Goal: Transaction & Acquisition: Book appointment/travel/reservation

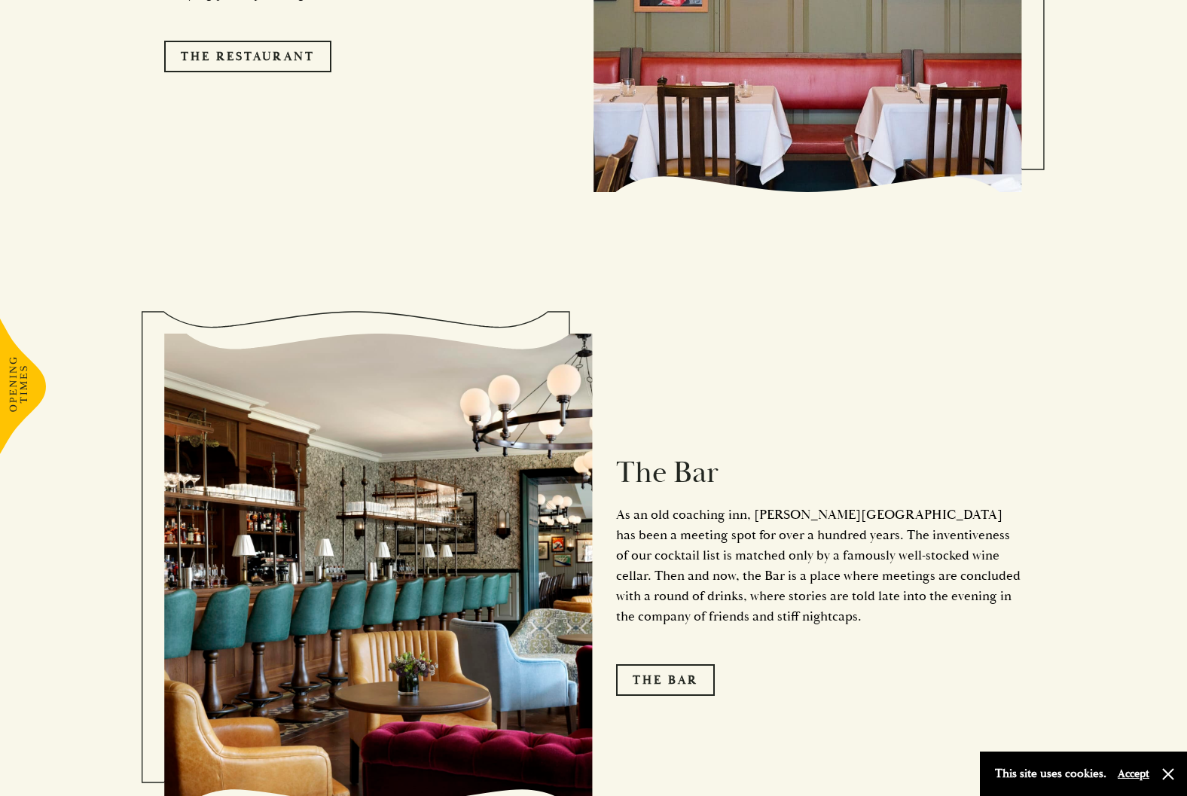
scroll to position [1925, 0]
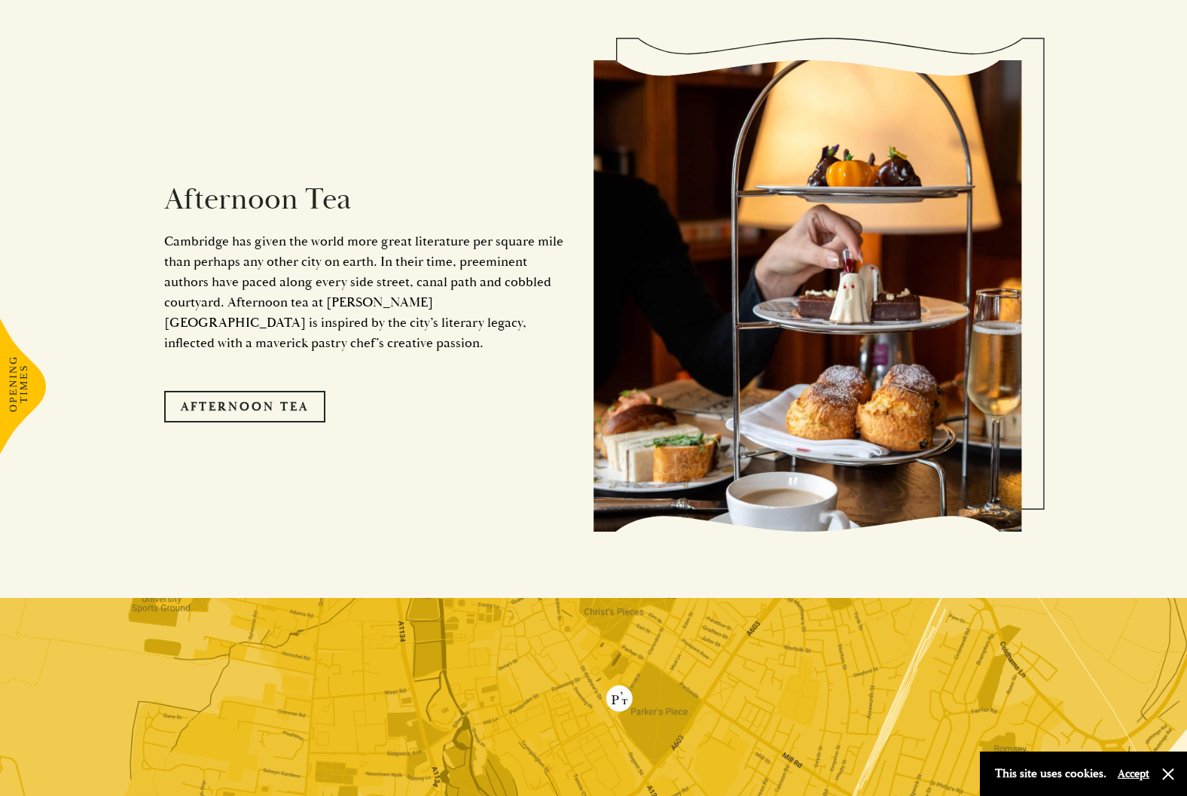
click at [948, 495] on img at bounding box center [807, 296] width 429 height 472
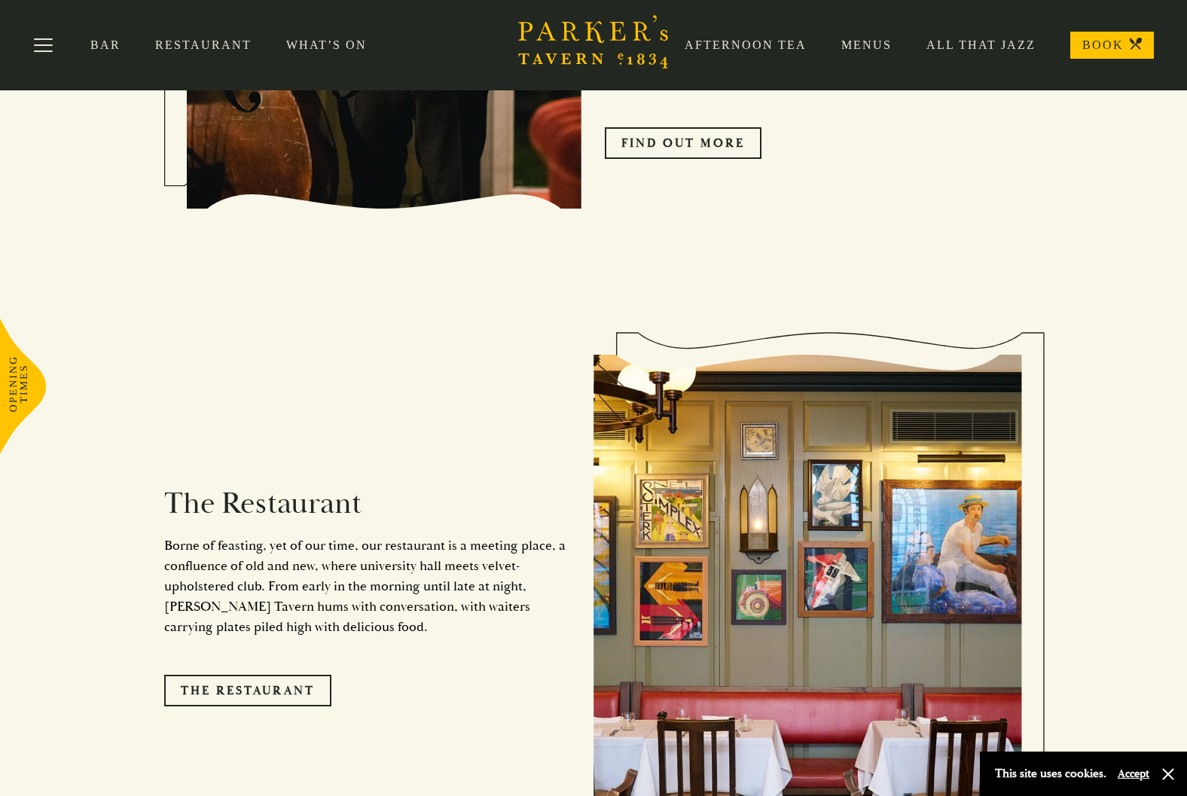
scroll to position [1141, 0]
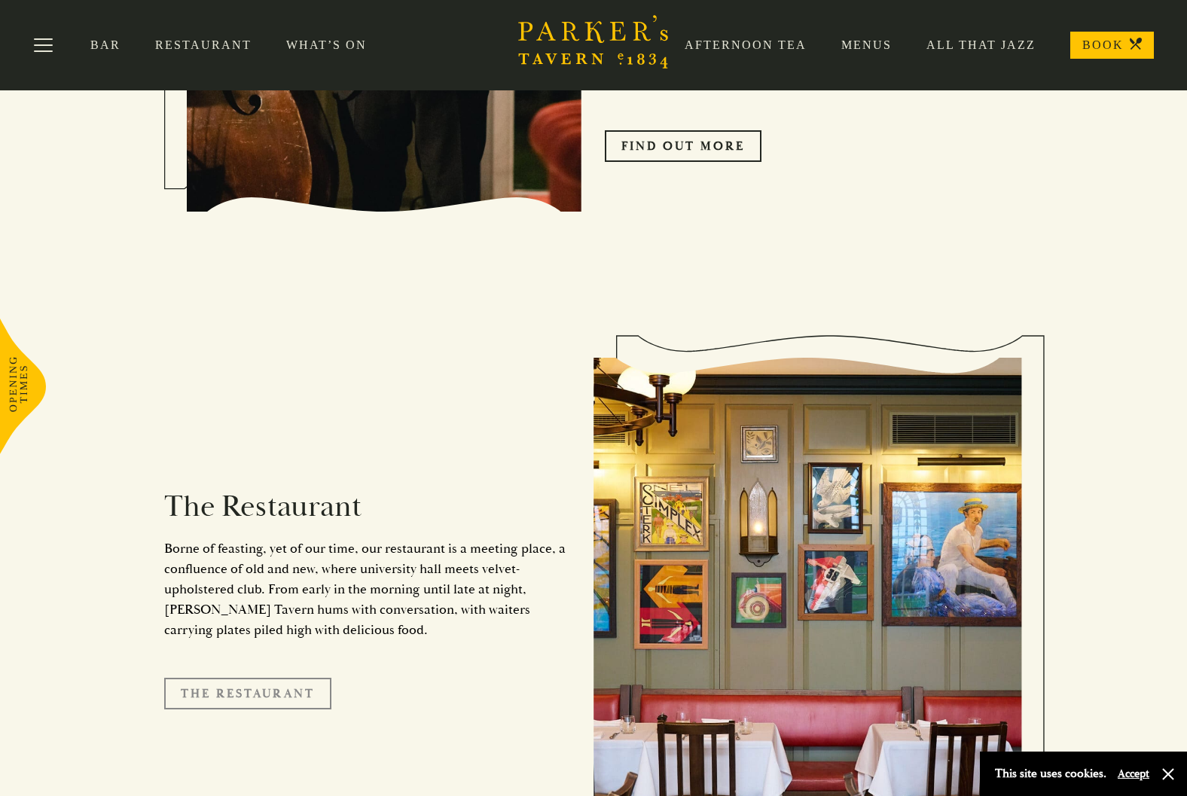
click at [239, 678] on link "The Restaurant" at bounding box center [247, 694] width 167 height 32
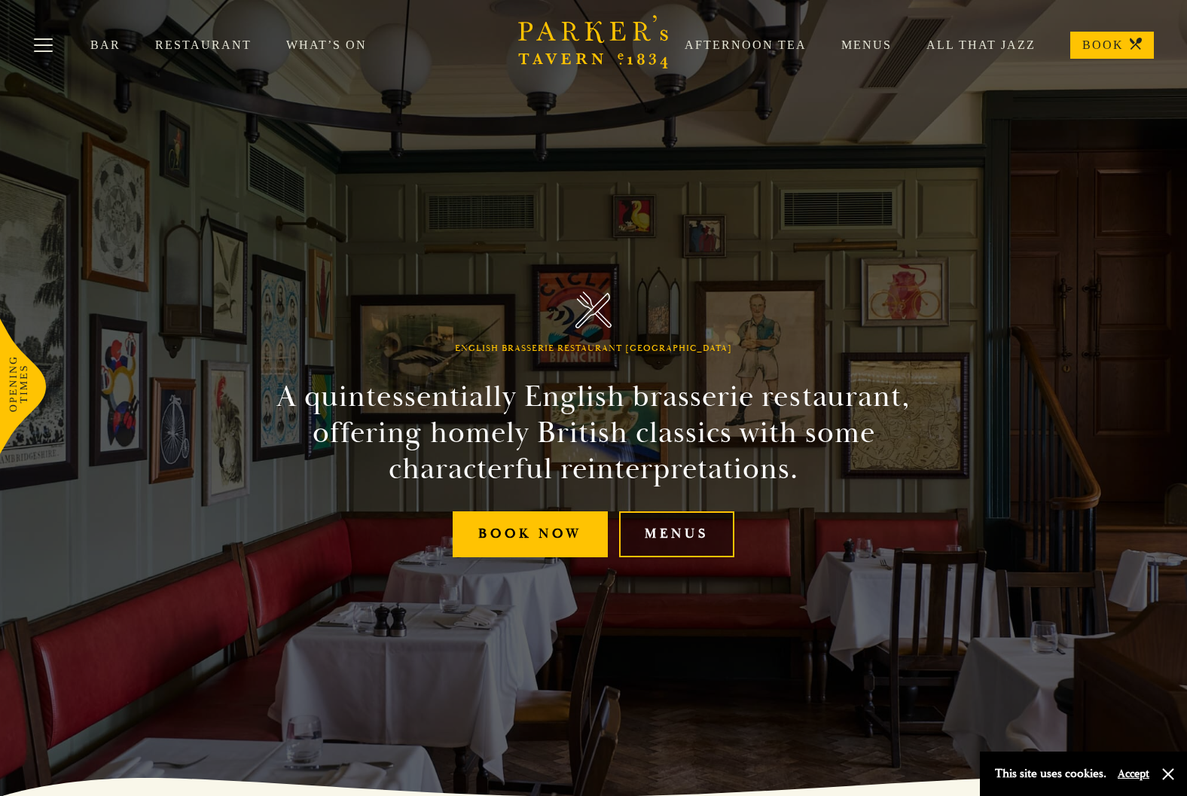
click at [708, 535] on link "Menus" at bounding box center [676, 534] width 115 height 46
click at [536, 529] on link "Book Now" at bounding box center [529, 534] width 155 height 46
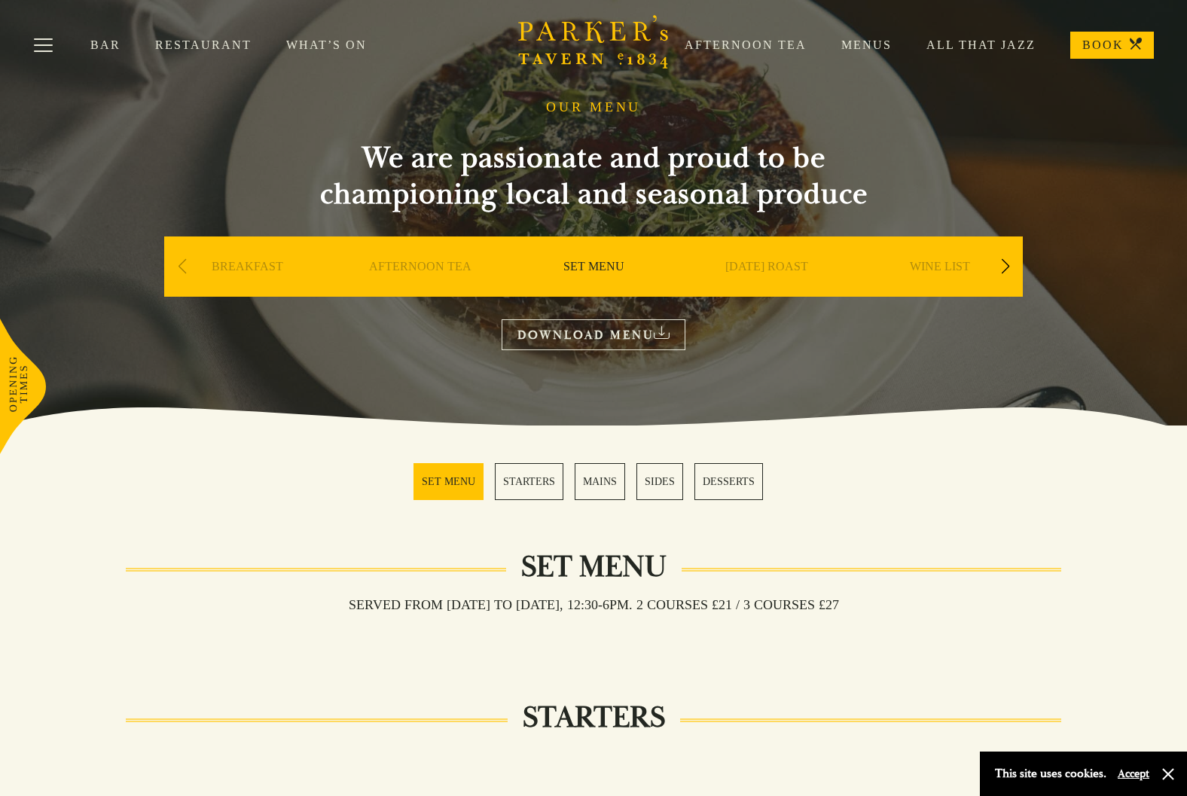
scroll to position [29, 0]
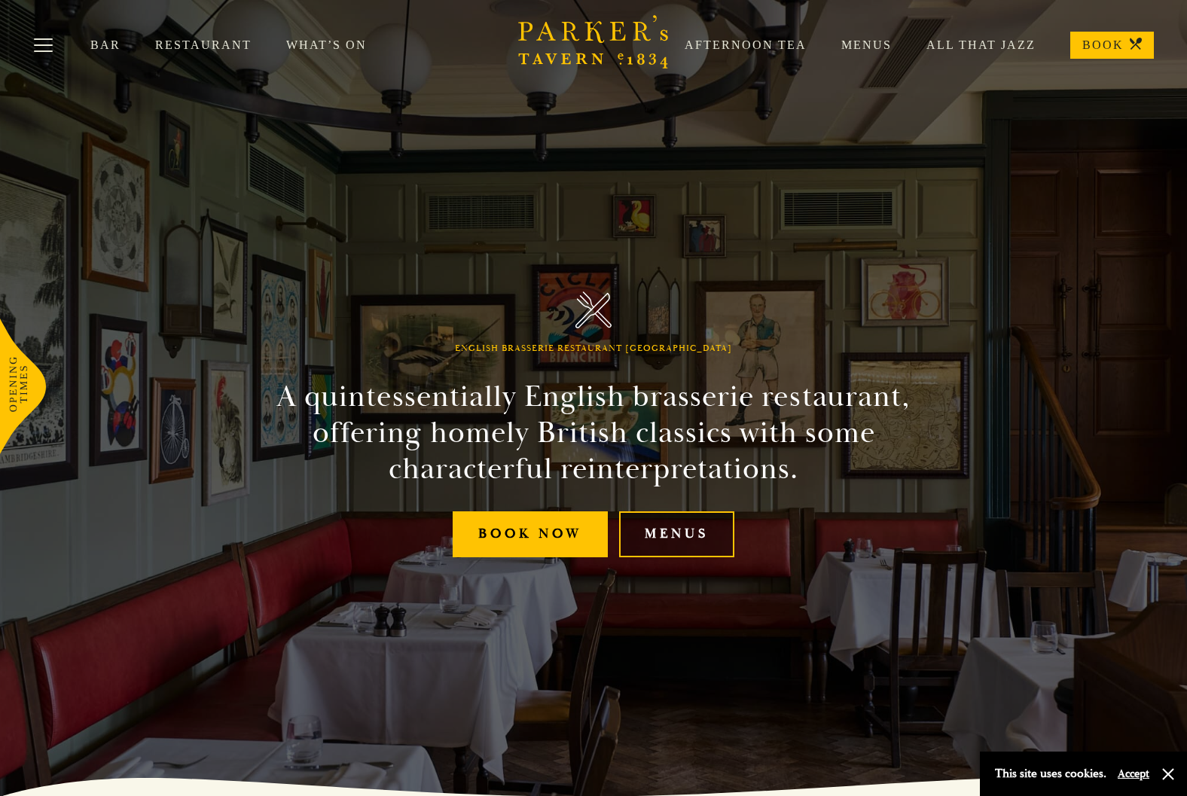
click at [678, 529] on link "Menus" at bounding box center [676, 534] width 115 height 46
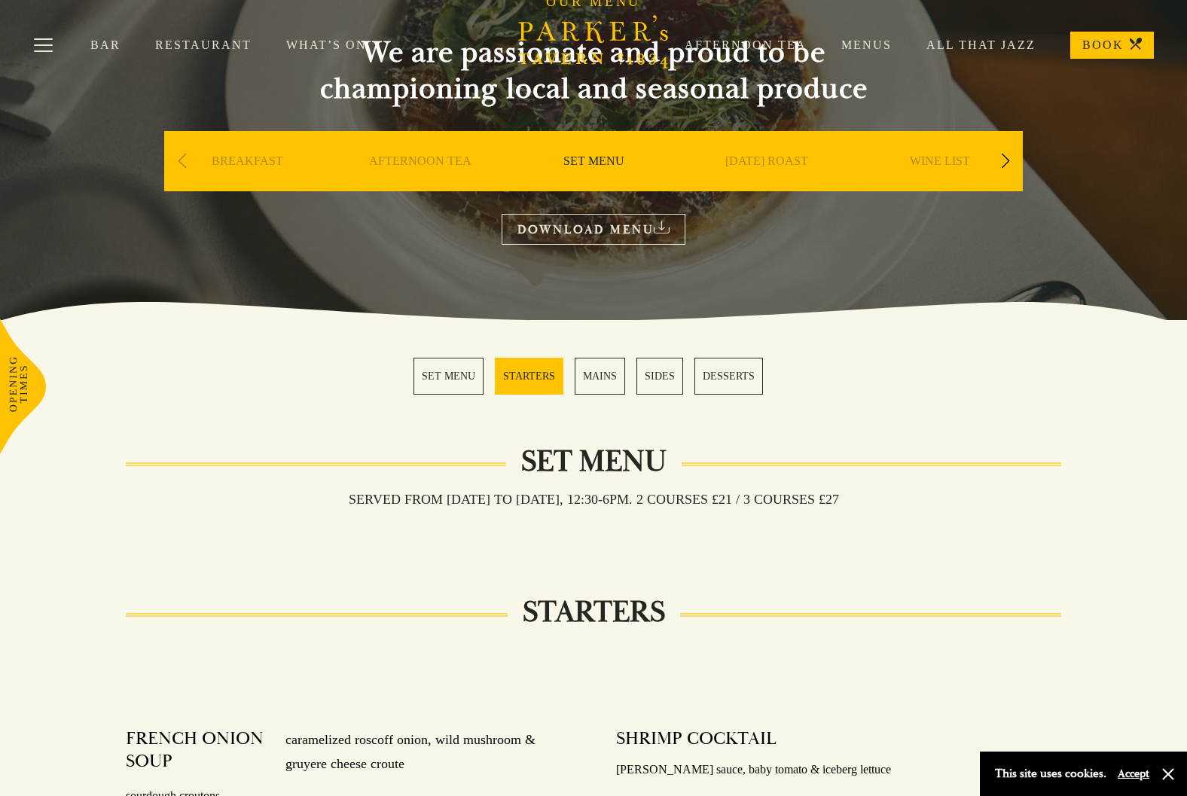
scroll to position [147, 0]
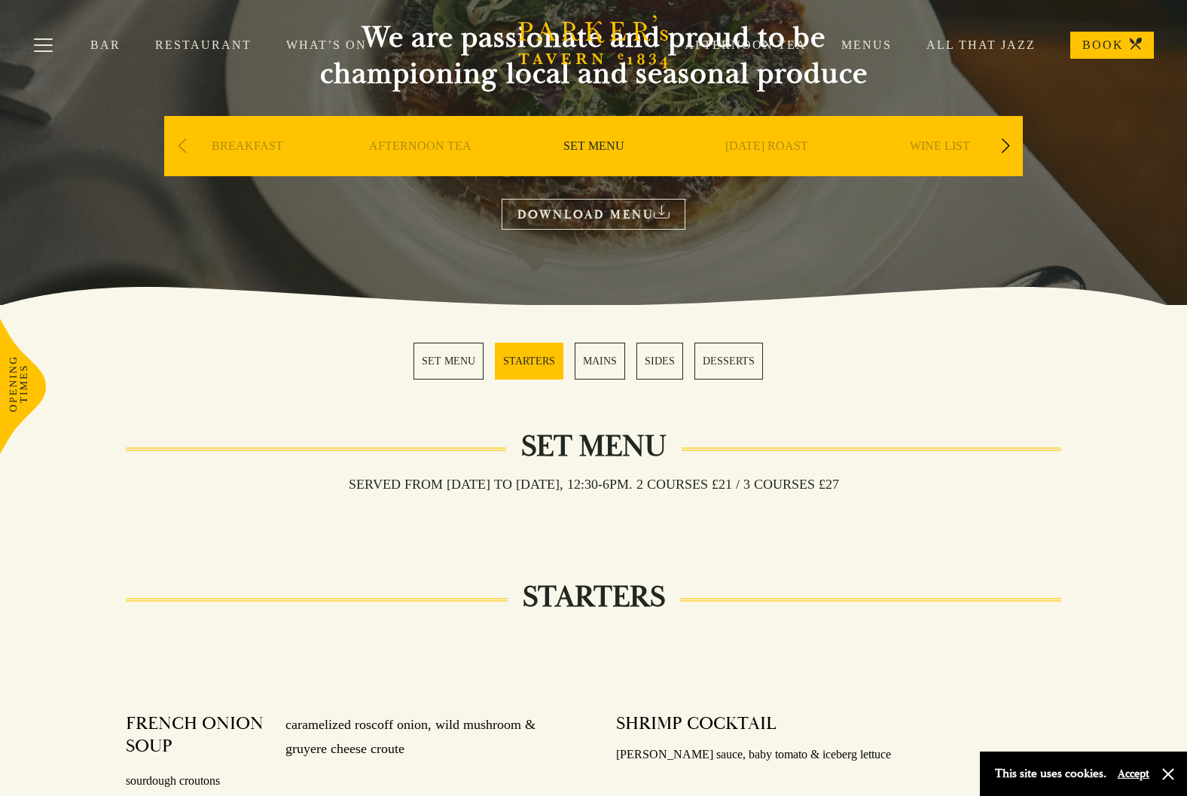
click at [467, 370] on link "SET MENU" at bounding box center [448, 361] width 70 height 37
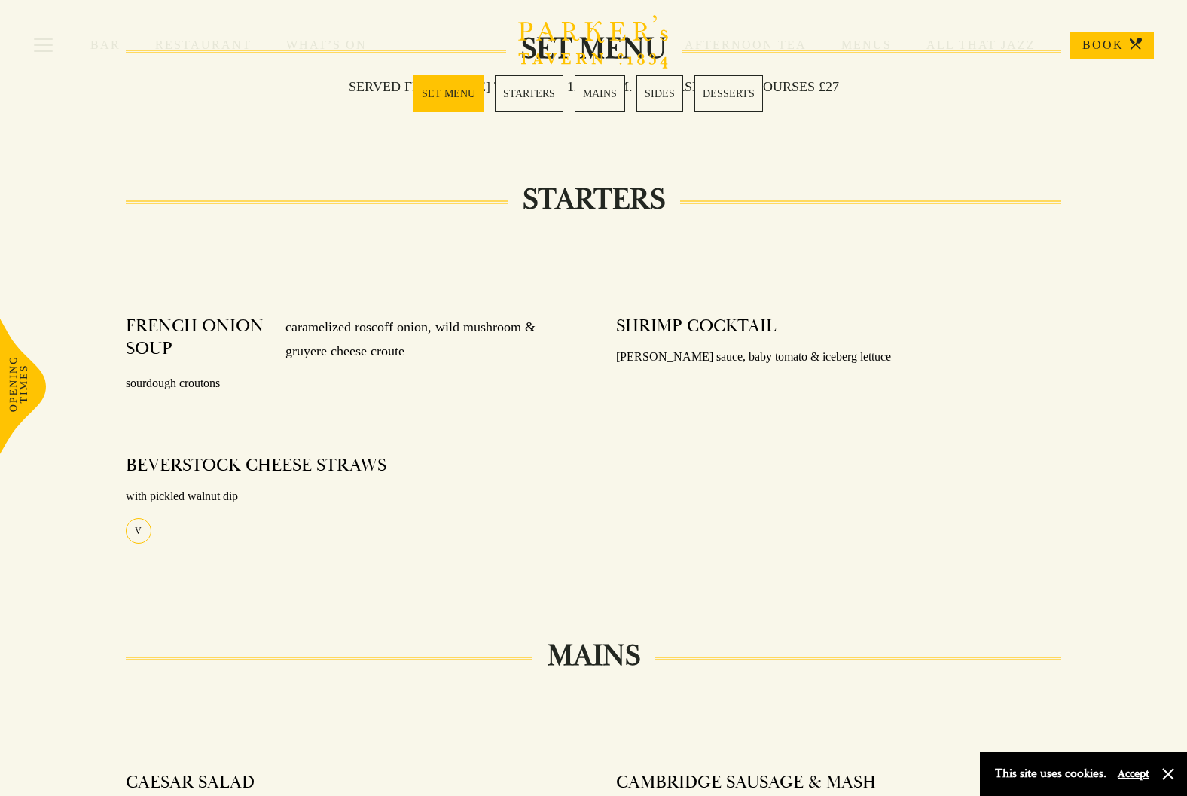
scroll to position [593, 0]
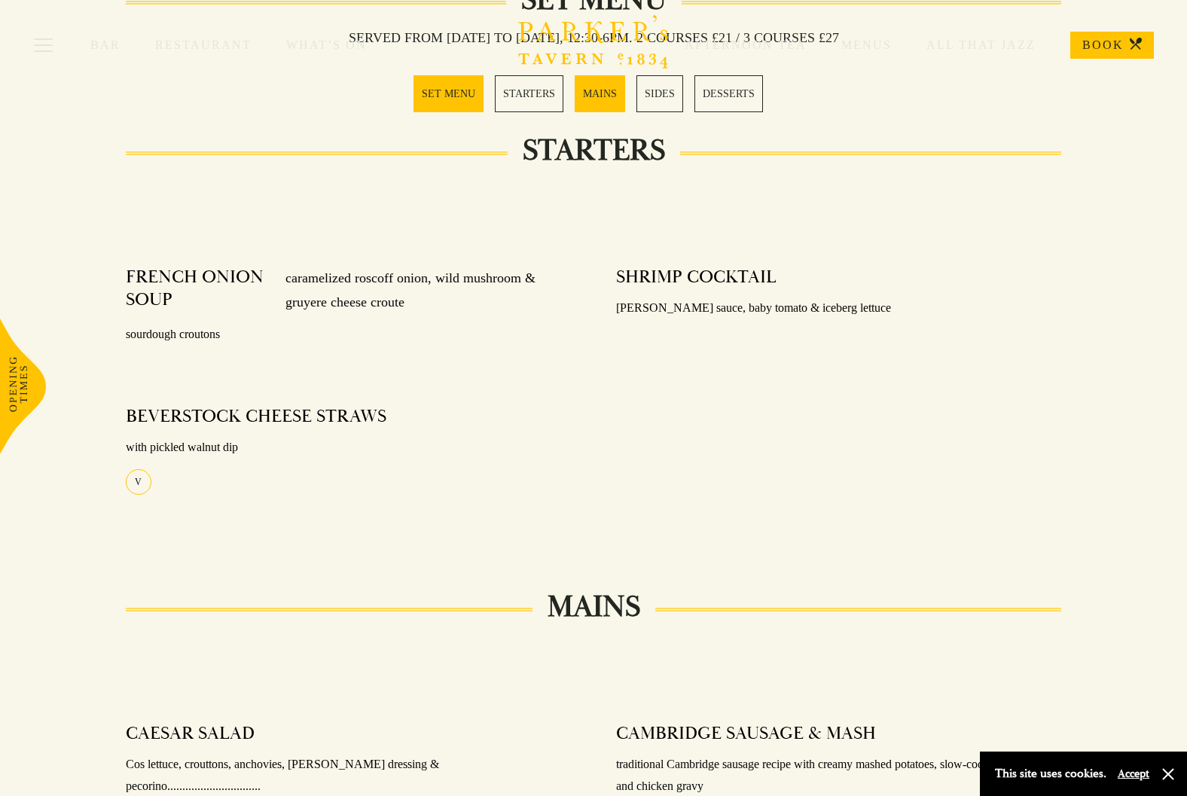
click at [462, 98] on link "SET MENU" at bounding box center [448, 93] width 70 height 37
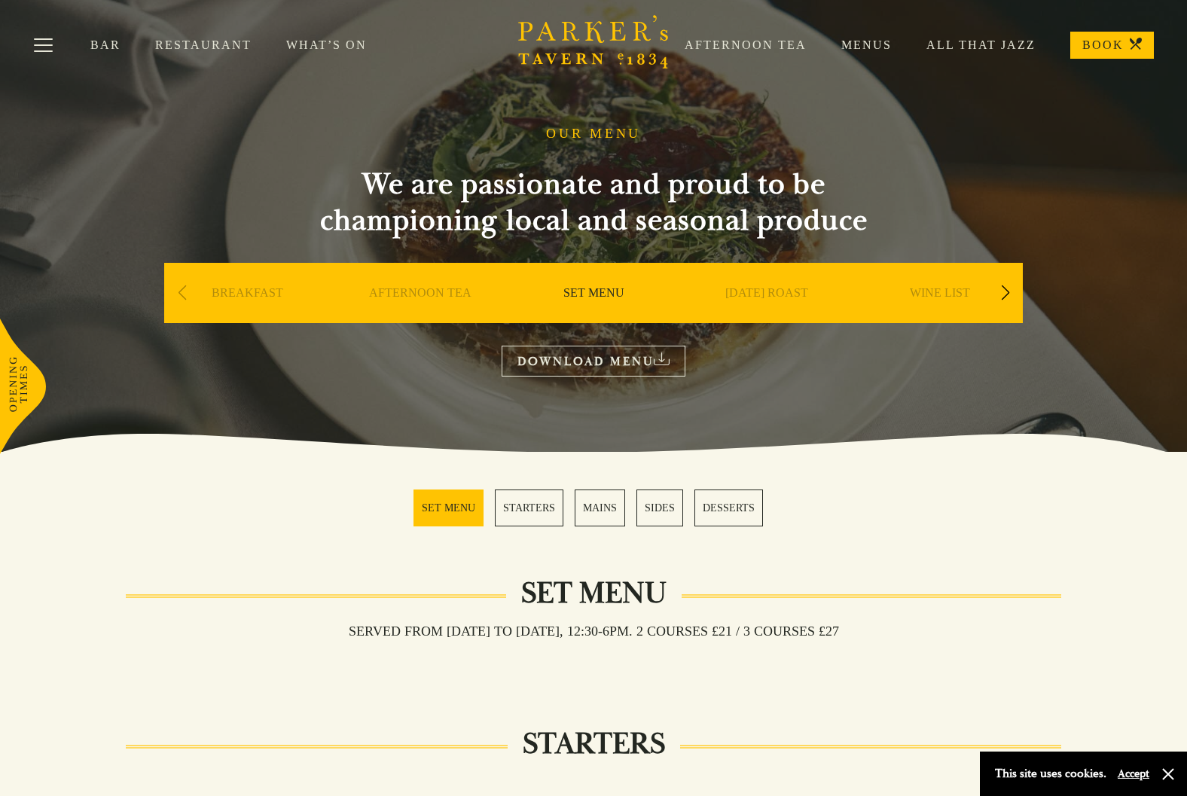
scroll to position [0, 0]
click at [595, 361] on link "DOWNLOAD MENU" at bounding box center [593, 361] width 184 height 31
click at [999, 289] on div "Next slide" at bounding box center [1005, 292] width 20 height 33
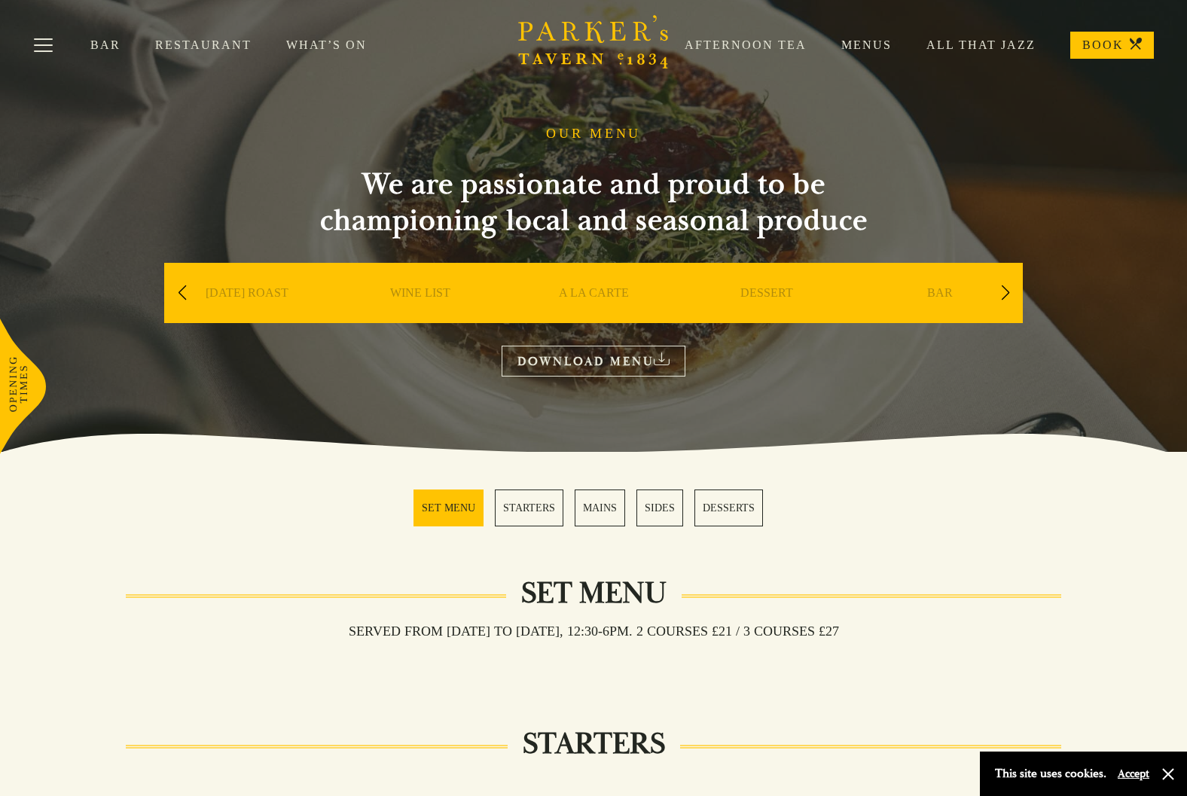
click at [591, 295] on link "A LA CARTE" at bounding box center [594, 315] width 70 height 60
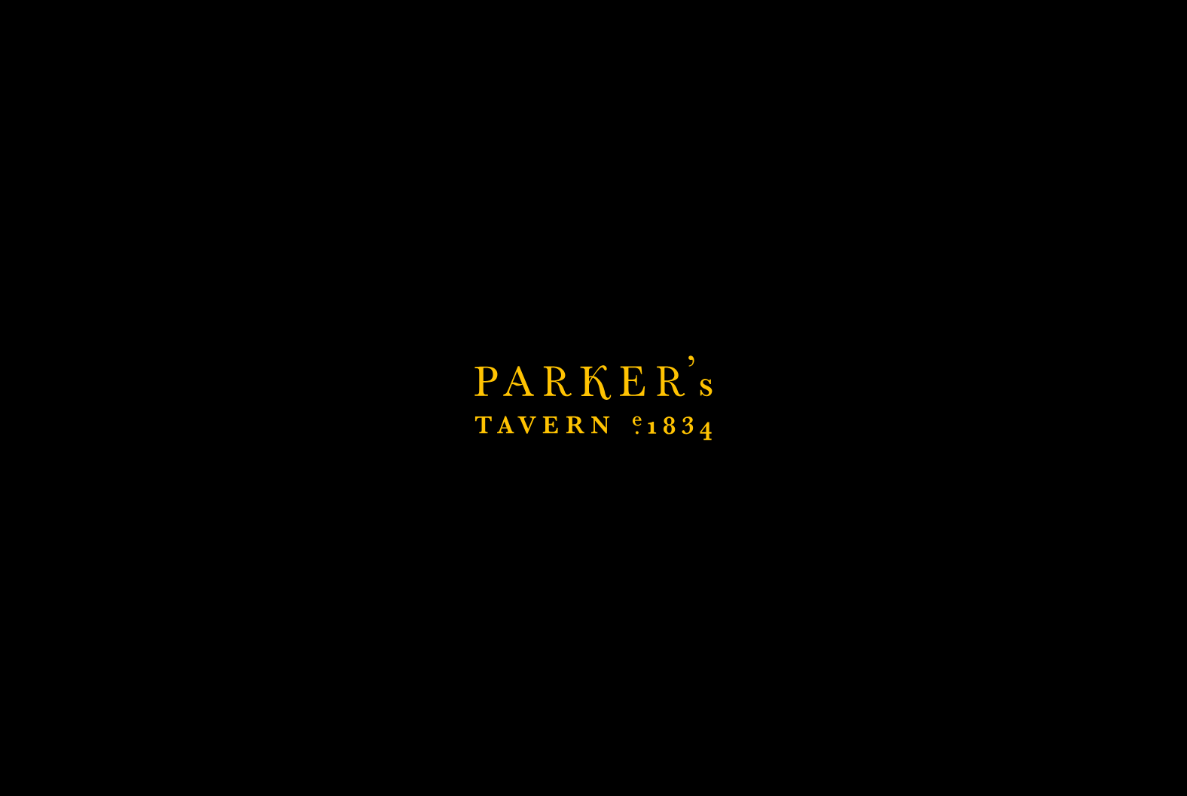
click at [591, 295] on link "A LA CARTE" at bounding box center [594, 315] width 70 height 60
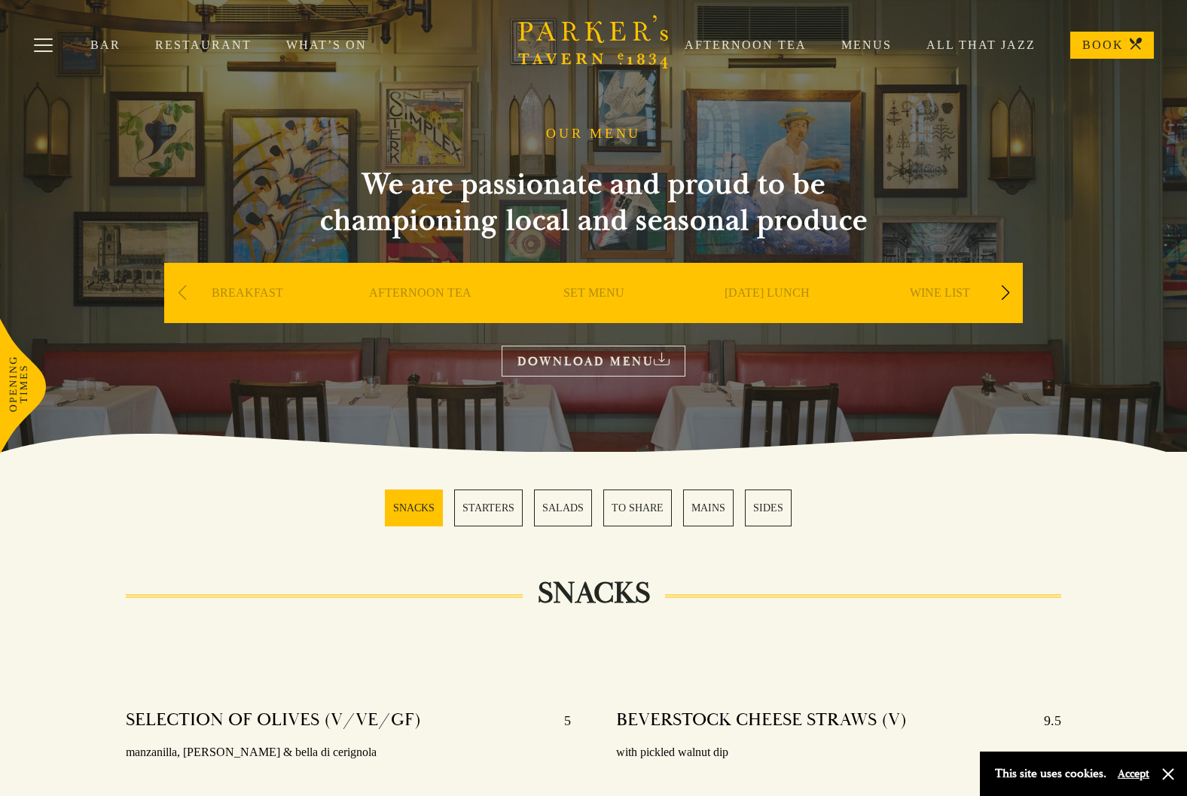
click at [567, 365] on link "DOWNLOAD MENU" at bounding box center [593, 361] width 184 height 31
